Goal: Task Accomplishment & Management: Use online tool/utility

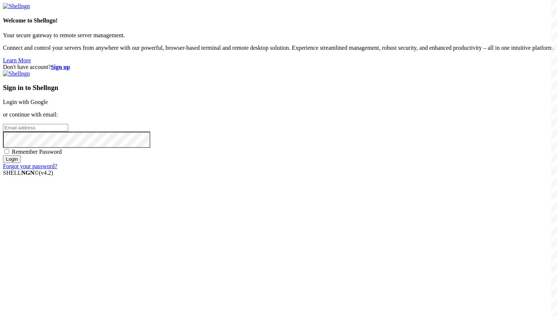
click at [62, 155] on span "Remember Password" at bounding box center [37, 151] width 50 height 6
click at [9, 154] on input "Remember Password" at bounding box center [6, 151] width 5 height 5
checkbox input "true"
click at [68, 132] on input "email" at bounding box center [35, 128] width 65 height 8
paste input "[EMAIL_ADDRESS][DOMAIN_NAME]"
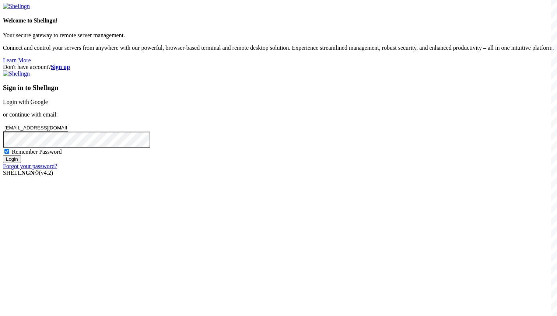
type input "[EMAIL_ADDRESS][DOMAIN_NAME]"
click at [21, 163] on input "Login" at bounding box center [12, 159] width 18 height 8
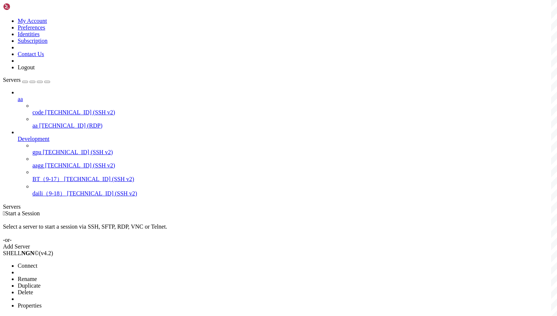
click at [37, 262] on span "Connect" at bounding box center [28, 265] width 20 height 6
